Goal: Task Accomplishment & Management: Manage account settings

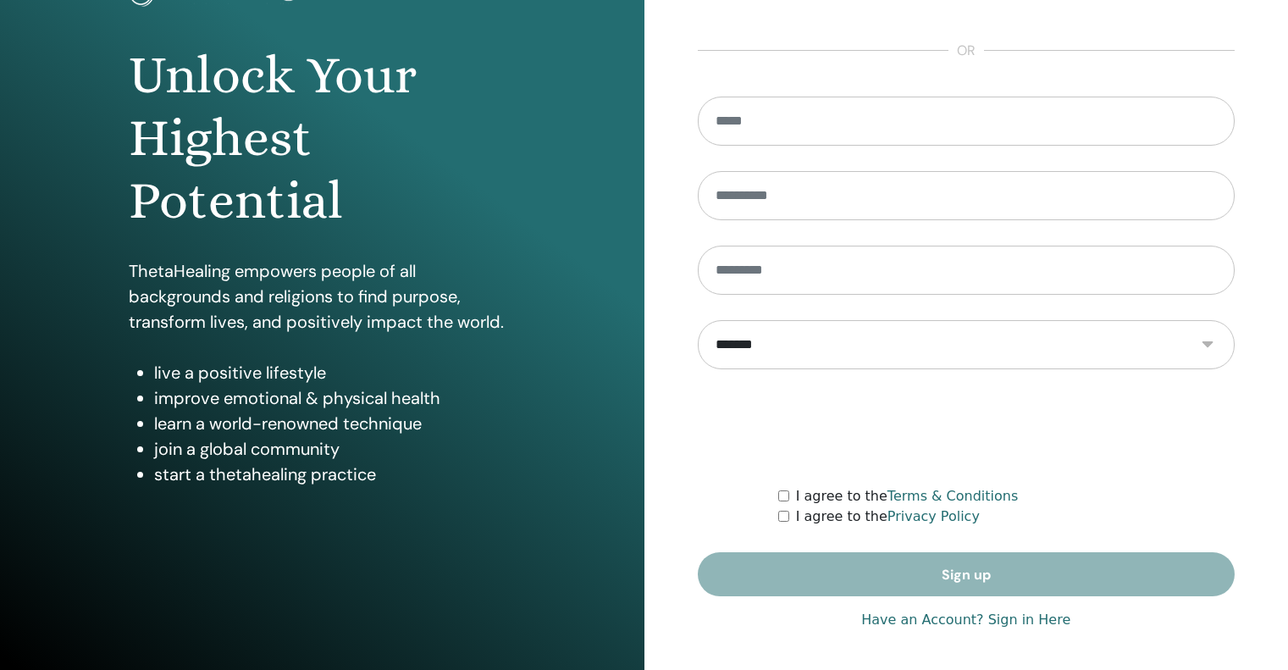
scroll to position [143, 0]
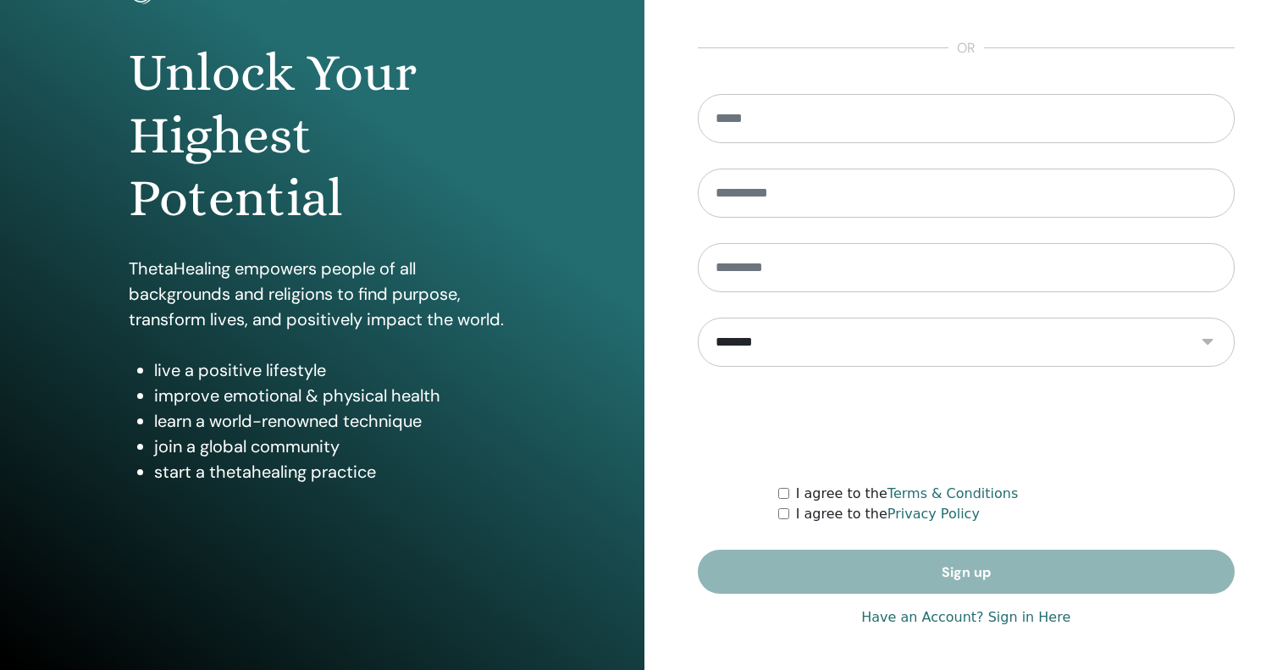
click at [999, 617] on link "Have an Account? Sign in Here" at bounding box center [965, 617] width 209 height 20
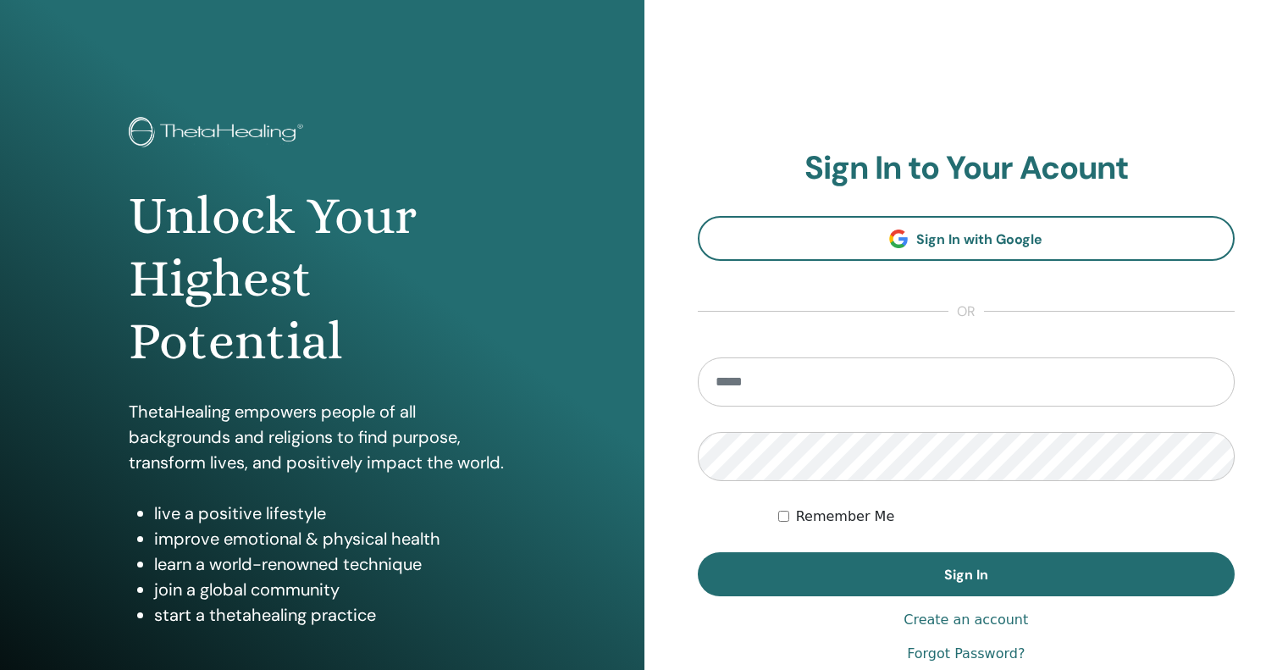
type input "**********"
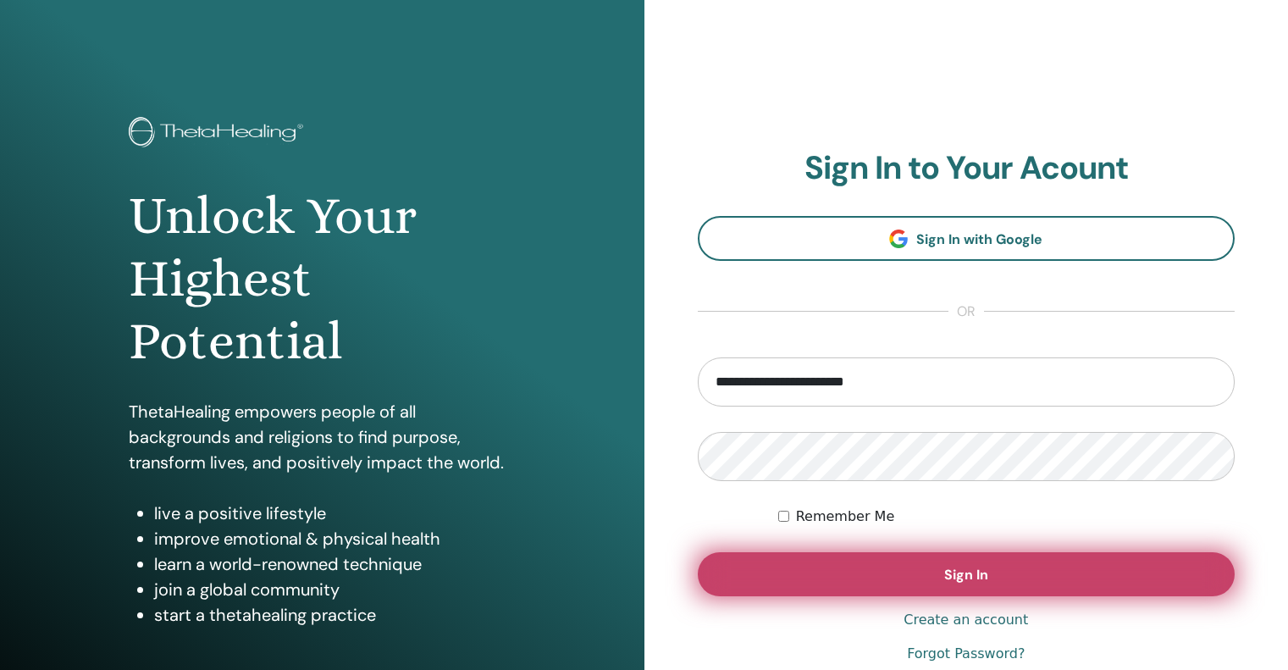
click at [882, 563] on button "Sign In" at bounding box center [967, 574] width 538 height 44
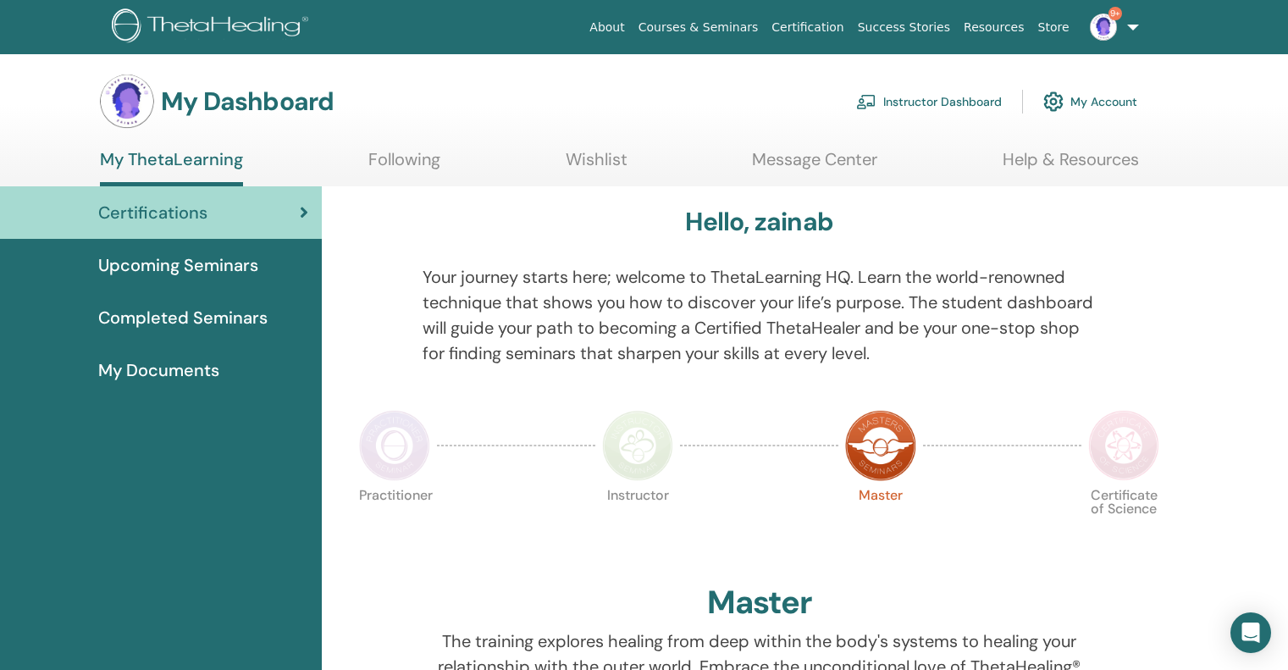
click at [965, 106] on link "Instructor Dashboard" at bounding box center [929, 101] width 146 height 37
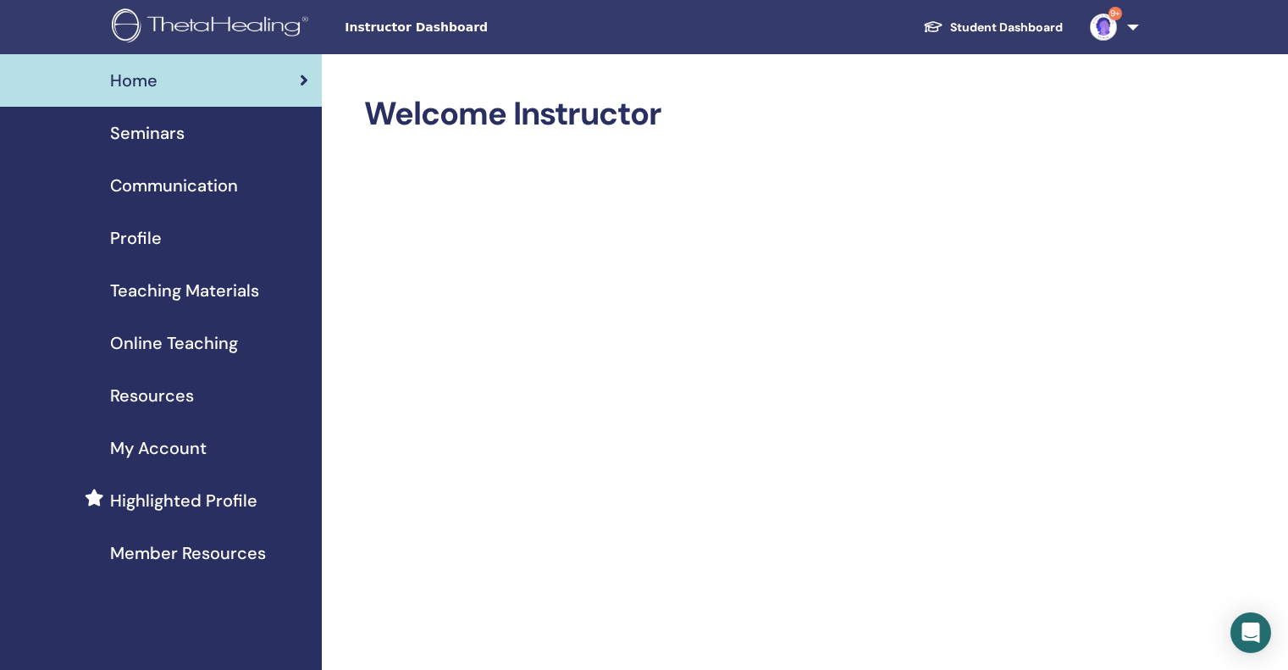
click at [159, 141] on span "Seminars" at bounding box center [147, 132] width 75 height 25
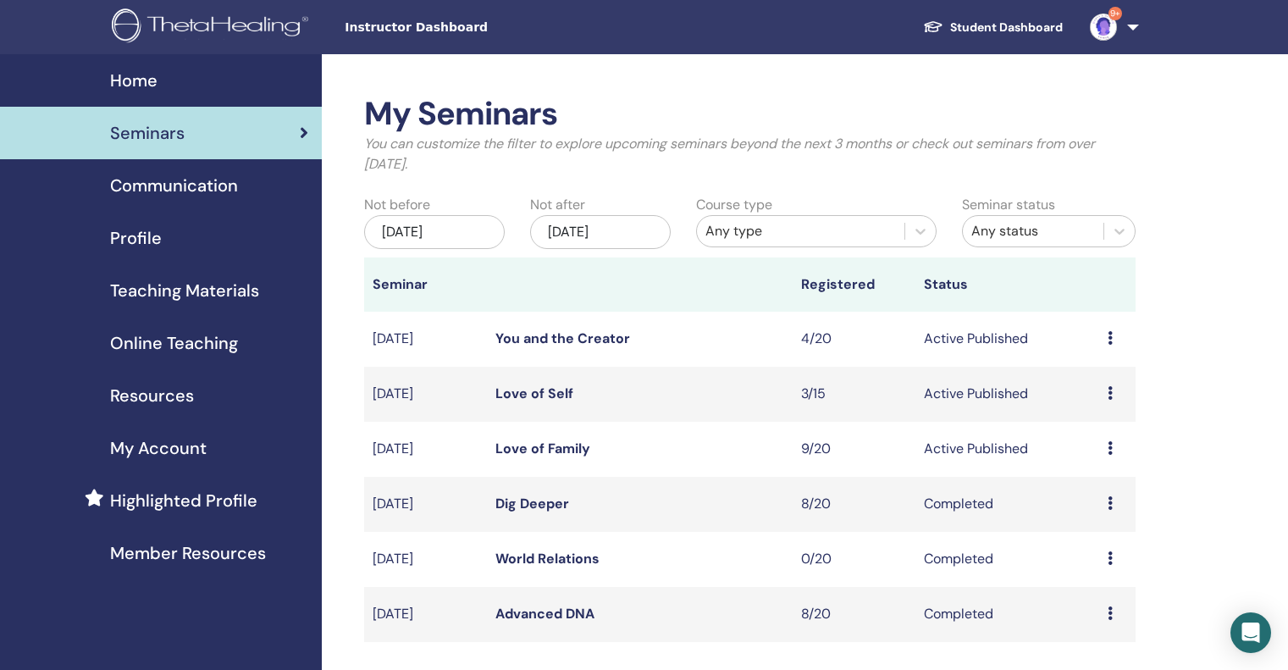
click at [1107, 446] on td "Preview Edit Attendees Cancel" at bounding box center [1117, 449] width 36 height 55
click at [1110, 446] on icon at bounding box center [1110, 448] width 5 height 14
click at [1111, 508] on link "Attendees" at bounding box center [1097, 511] width 64 height 18
